Goal: Information Seeking & Learning: Learn about a topic

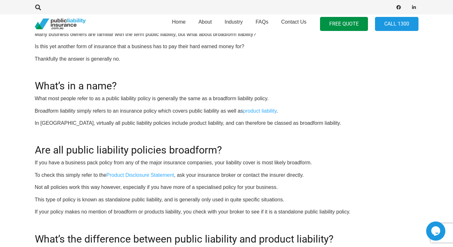
scroll to position [221, 0]
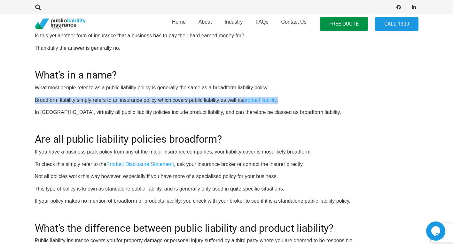
drag, startPoint x: 35, startPoint y: 99, endPoint x: 302, endPoint y: 97, distance: 267.4
click at [302, 97] on p "Broadform liability simply refers to an insurance policy which covers public li…" at bounding box center [226, 100] width 383 height 7
copy p "Broadform liability simply refers to an insurance policy which covers public li…"
drag, startPoint x: 302, startPoint y: 97, endPoint x: 263, endPoint y: 102, distance: 40.2
click at [263, 102] on link "product liability" at bounding box center [260, 99] width 34 height 5
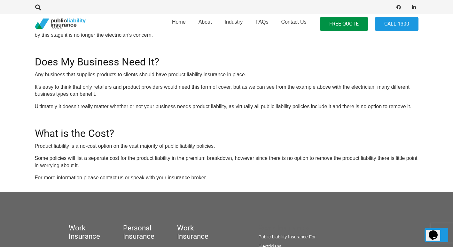
scroll to position [478, 0]
